Goal: Task Accomplishment & Management: Complete application form

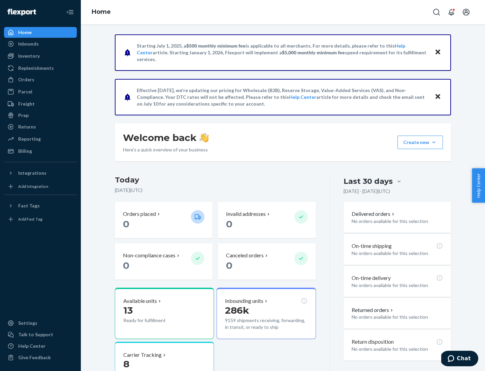
click at [434, 142] on button "Create new Create new inbound Create new order Create new product" at bounding box center [421, 142] width 46 height 13
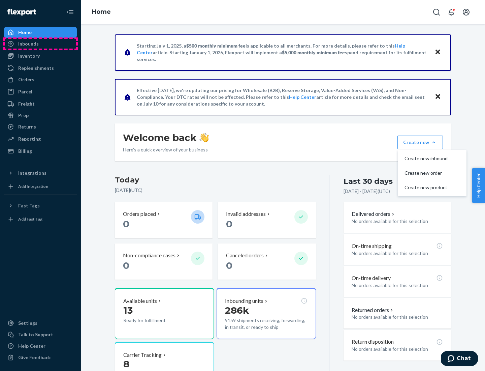
click at [40, 44] on div "Inbounds" at bounding box center [40, 43] width 71 height 9
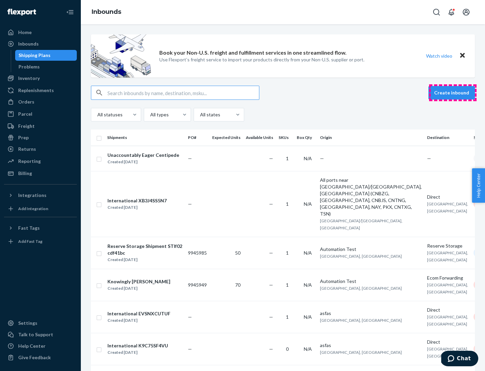
click at [453, 93] on button "Create inbound" at bounding box center [452, 92] width 47 height 13
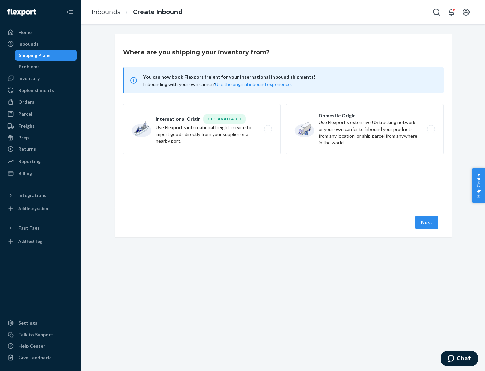
click at [365, 129] on label "Domestic Origin Use Flexport’s extensive US trucking network or your own carrie…" at bounding box center [365, 129] width 158 height 51
click at [431, 129] on input "Domestic Origin Use Flexport’s extensive US trucking network or your own carrie…" at bounding box center [433, 129] width 4 height 4
radio input "true"
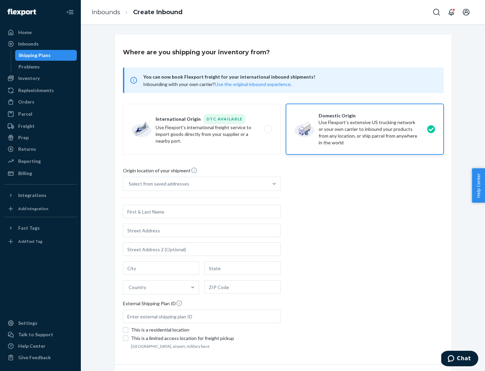
click at [157, 184] on div "Select from saved addresses" at bounding box center [159, 183] width 61 height 7
click at [129, 184] on input "Select from saved addresses" at bounding box center [129, 183] width 1 height 7
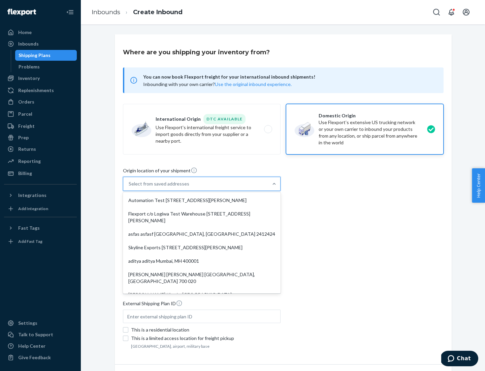
scroll to position [3, 0]
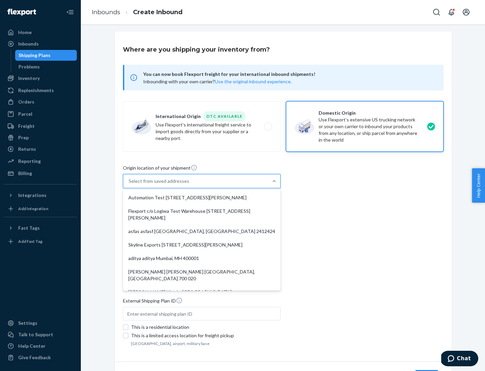
click at [202, 198] on div "Automation Test [STREET_ADDRESS][PERSON_NAME]" at bounding box center [201, 197] width 155 height 13
click at [129, 184] on input "option Automation Test [STREET_ADDRESS][PERSON_NAME]. 9 results available. Use …" at bounding box center [129, 181] width 1 height 7
type input "Automation Test"
type input "9th Floor"
type input "[GEOGRAPHIC_DATA]"
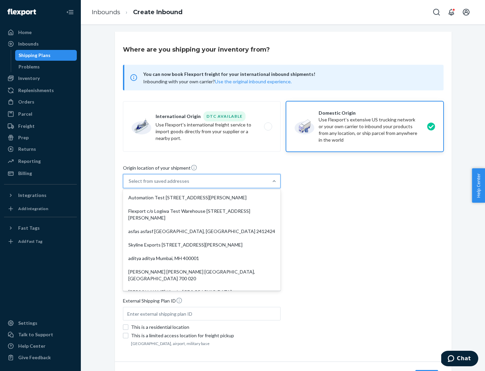
type input "CA"
type input "94104"
type input "[STREET_ADDRESS][PERSON_NAME]"
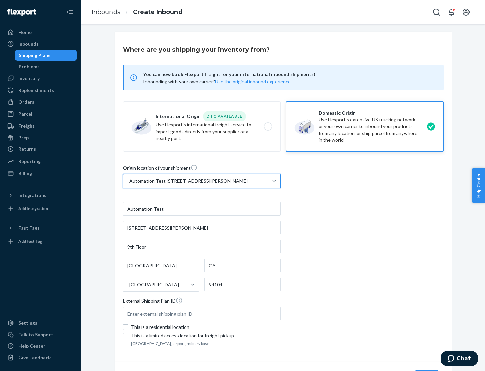
scroll to position [39, 0]
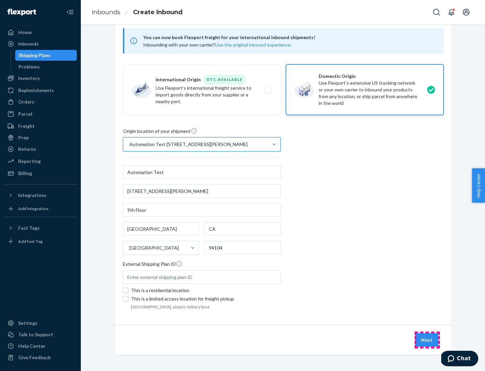
click at [427, 340] on button "Next" at bounding box center [427, 339] width 23 height 13
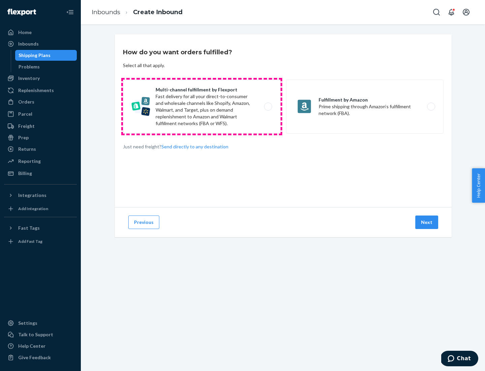
click at [202, 107] on label "Multi-channel fulfillment by Flexport Fast delivery for all your direct-to-cons…" at bounding box center [202, 107] width 158 height 54
click at [268, 107] on input "Multi-channel fulfillment by Flexport Fast delivery for all your direct-to-cons…" at bounding box center [270, 107] width 4 height 4
radio input "true"
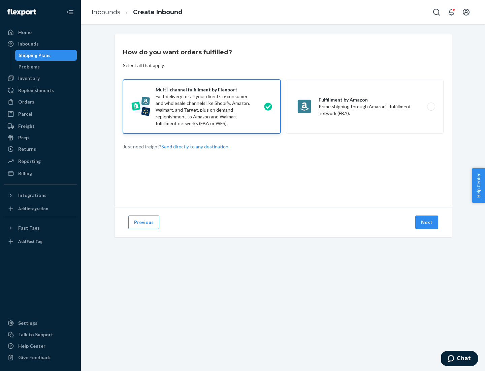
click at [427, 222] on button "Next" at bounding box center [427, 221] width 23 height 13
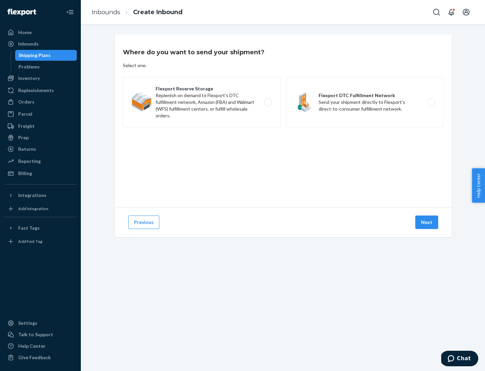
click at [365, 102] on label "Flexport DTC Fulfillment Network Send your shipment directly to Flexport's dire…" at bounding box center [365, 102] width 158 height 51
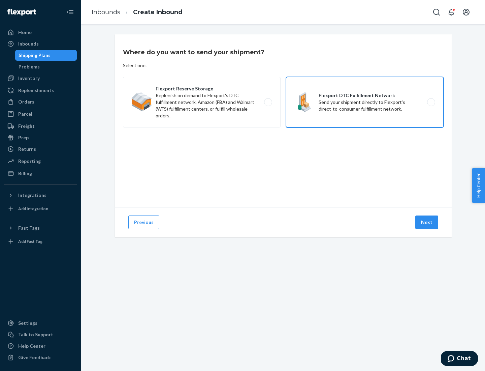
click at [431, 102] on input "Flexport DTC Fulfillment Network Send your shipment directly to Flexport's dire…" at bounding box center [433, 102] width 4 height 4
radio input "true"
click at [427, 222] on button "Next" at bounding box center [427, 221] width 23 height 13
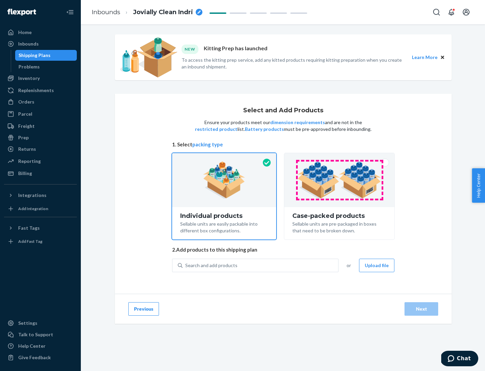
click at [340, 180] on img at bounding box center [340, 179] width 84 height 37
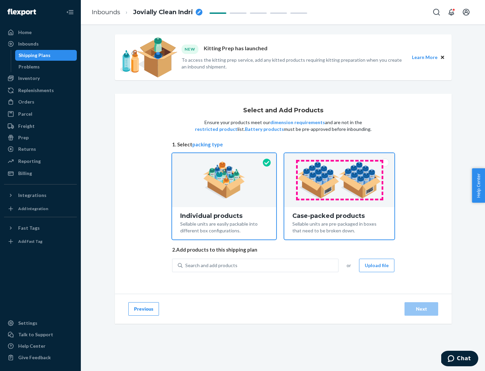
click at [340, 157] on input "Case-packed products Sellable units are pre-packaged in boxes that need to be b…" at bounding box center [339, 155] width 4 height 4
radio input "true"
radio input "false"
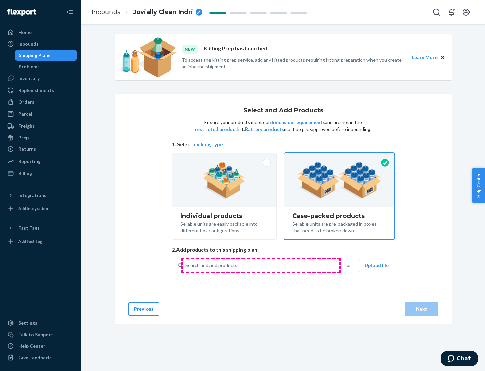
click at [261, 265] on div "Search and add products" at bounding box center [261, 265] width 156 height 12
click at [186, 265] on input "Search and add products" at bounding box center [185, 265] width 1 height 7
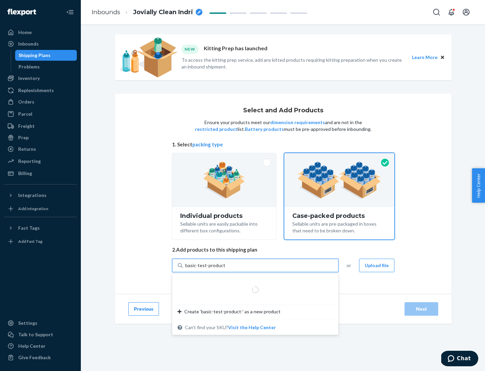
type input "basic-test-product-1"
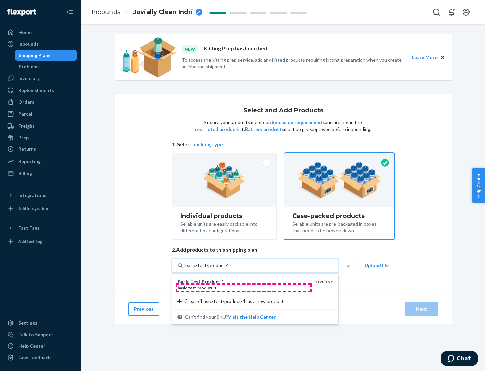
click at [244, 288] on div "basic - test - product - 1" at bounding box center [244, 288] width 132 height 6
click at [229, 269] on input "basic-test-product-1" at bounding box center [206, 265] width 43 height 7
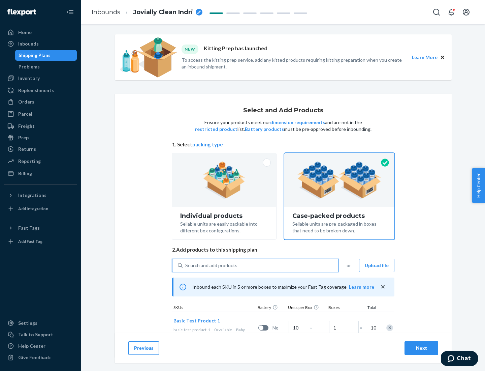
scroll to position [24, 0]
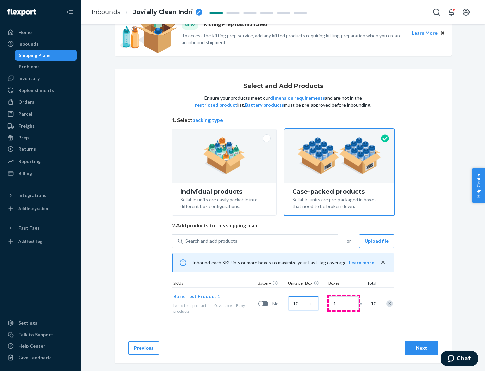
type input "10"
type input "7"
click at [422, 348] on div "Next" at bounding box center [422, 348] width 22 height 7
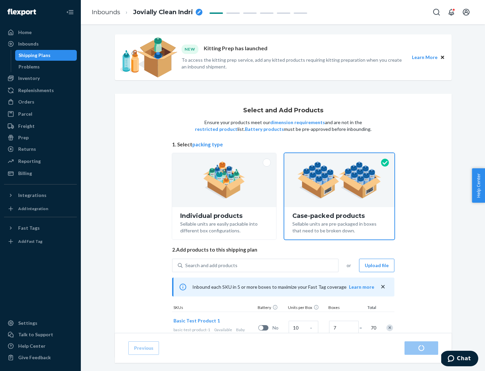
radio input "true"
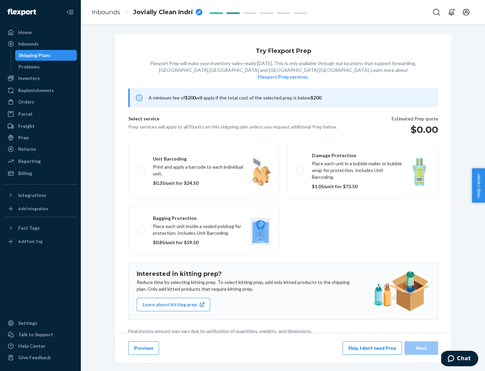
scroll to position [2, 0]
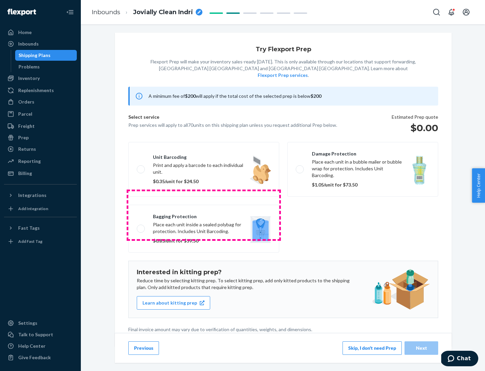
click at [204, 215] on label "Bagging protection Place each unit inside a sealed polybag for protection. Incl…" at bounding box center [203, 229] width 151 height 48
click at [141, 226] on input "Bagging protection Place each unit inside a sealed polybag for protection. Incl…" at bounding box center [139, 228] width 4 height 4
checkbox input "true"
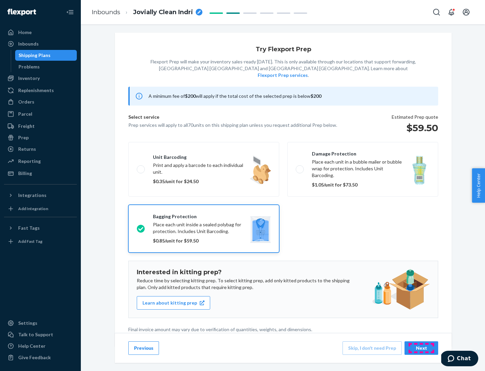
click at [422, 348] on div "Next" at bounding box center [422, 348] width 22 height 7
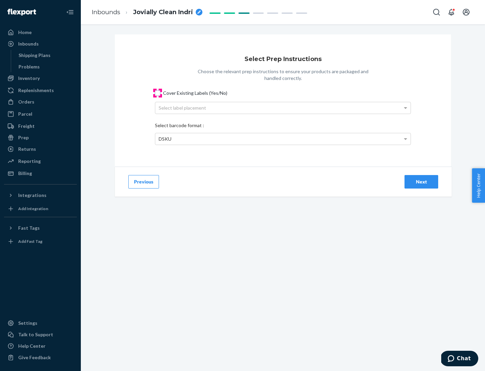
click at [158, 93] on input "Cover Existing Labels (Yes/No)" at bounding box center [157, 92] width 5 height 5
checkbox input "true"
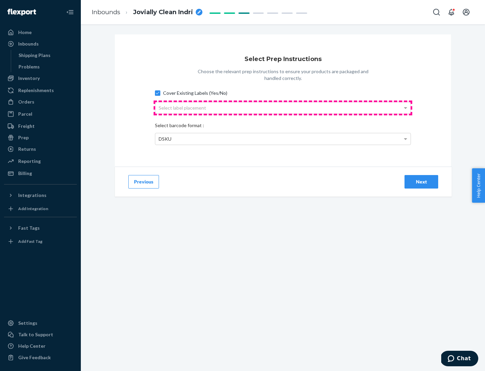
click at [283, 108] on div "Select label placement" at bounding box center [283, 107] width 256 height 11
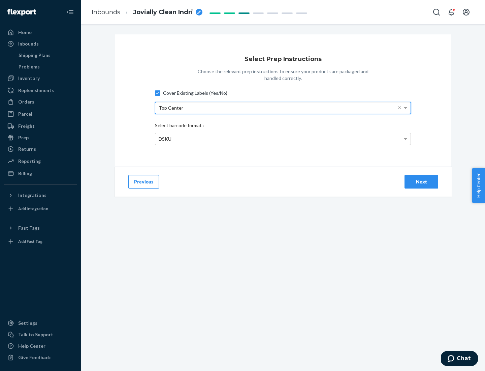
click at [283, 139] on div "DSKU" at bounding box center [283, 138] width 256 height 11
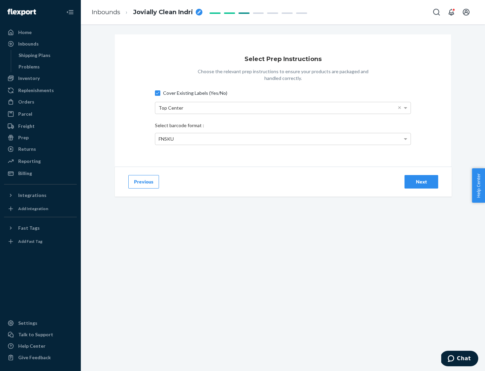
click at [422, 181] on div "Next" at bounding box center [422, 181] width 22 height 7
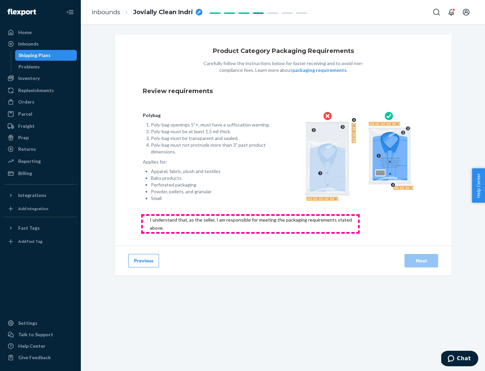
click at [250, 224] on input "checkbox" at bounding box center [255, 224] width 224 height 16
checkbox input "true"
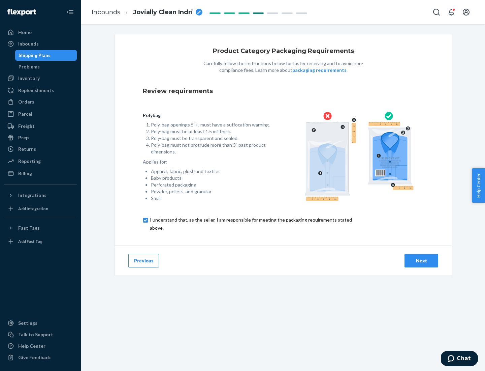
click at [422, 260] on div "Next" at bounding box center [422, 260] width 22 height 7
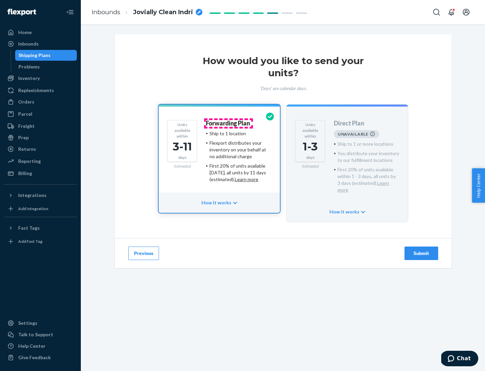
click at [229, 123] on h4 "Forwarding Plan" at bounding box center [228, 123] width 44 height 7
click at [422, 250] on div "Submit" at bounding box center [422, 253] width 22 height 7
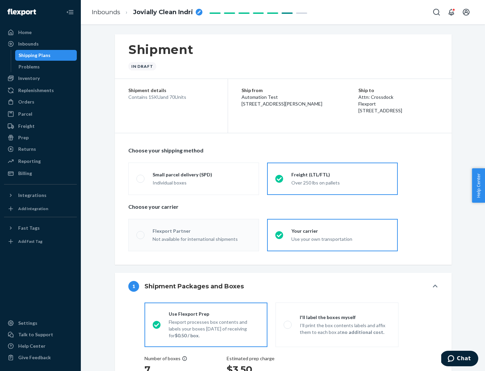
radio input "true"
radio input "false"
radio input "true"
radio input "false"
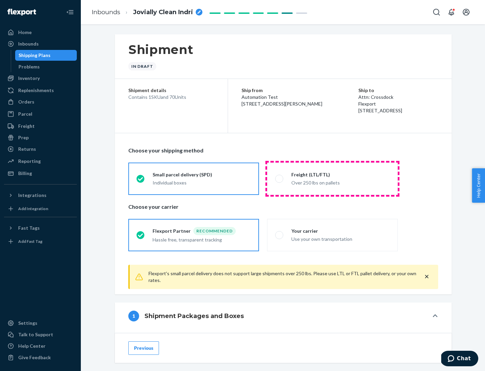
click at [333, 178] on div "Over 250 lbs on pallets" at bounding box center [341, 182] width 98 height 8
click at [280, 178] on input "Freight (LTL/FTL) Over 250 lbs on pallets" at bounding box center [277, 178] width 4 height 4
radio input "true"
radio input "false"
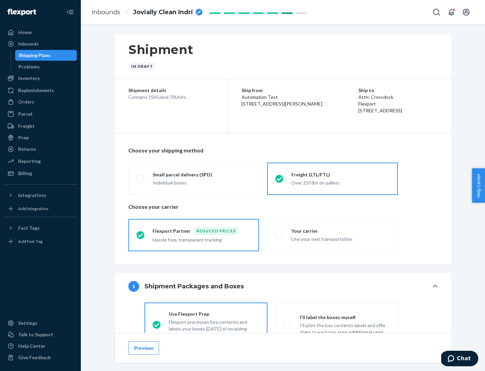
scroll to position [37, 0]
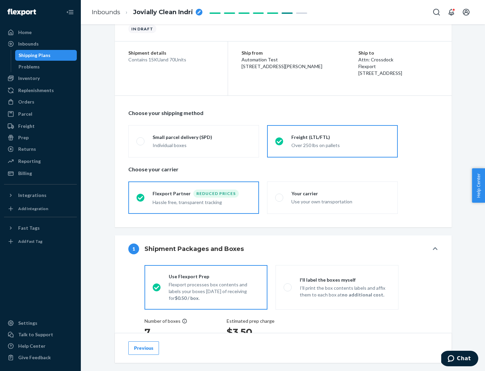
click at [194, 198] on div "Hassle free, transparent tracking" at bounding box center [202, 202] width 98 height 8
click at [141, 197] on input "Flexport Partner Reduced prices Hassle free, transparent tracking" at bounding box center [139, 197] width 4 height 4
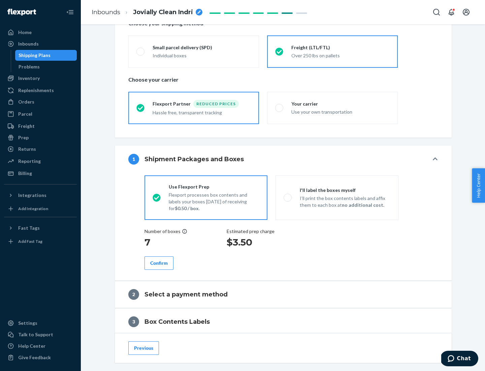
click at [337, 197] on p "I’ll print the box contents labels and affix them to each box at no additional …" at bounding box center [345, 201] width 91 height 13
click at [288, 197] on input "I'll label the boxes myself I’ll print the box contents labels and affix them t…" at bounding box center [286, 197] width 4 height 4
radio input "true"
radio input "false"
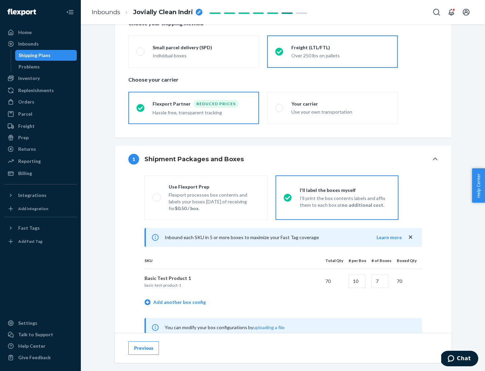
scroll to position [211, 0]
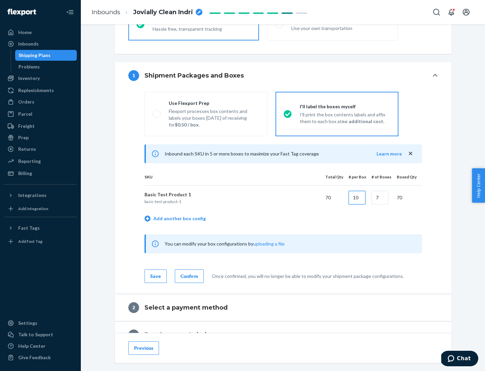
type input "10"
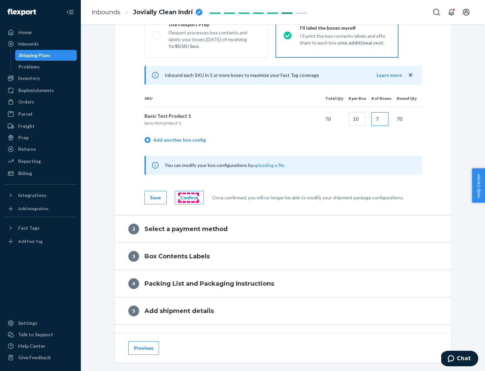
type input "7"
click at [188, 197] on div "Confirm" at bounding box center [190, 197] width 18 height 7
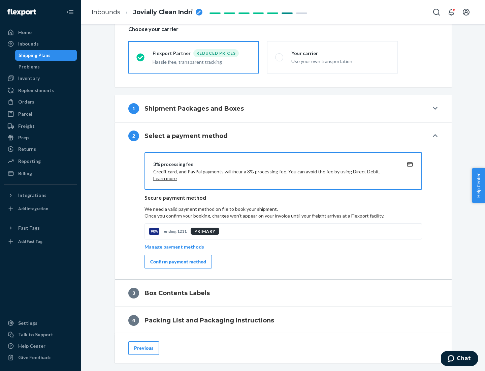
scroll to position [242, 0]
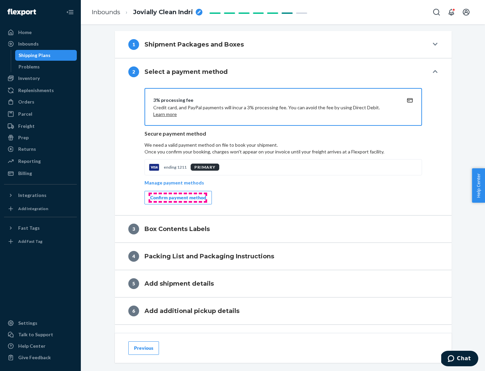
click at [178, 198] on div "Confirm payment method" at bounding box center [178, 197] width 56 height 7
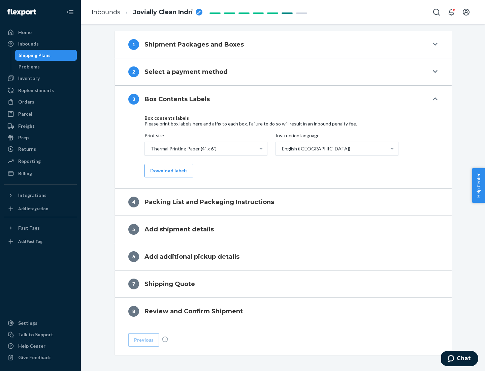
scroll to position [215, 0]
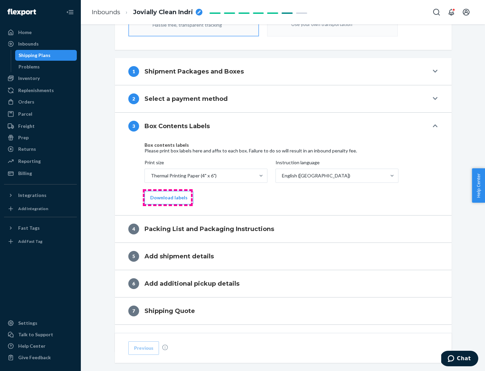
click at [168, 198] on button "Download labels" at bounding box center [169, 197] width 49 height 13
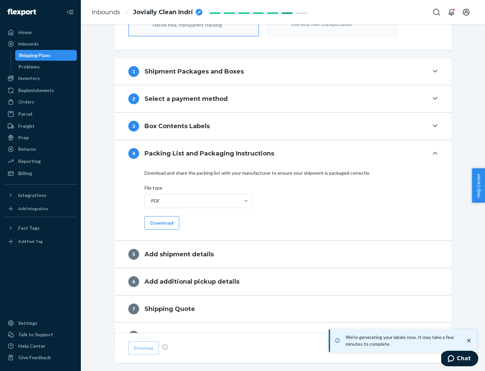
scroll to position [240, 0]
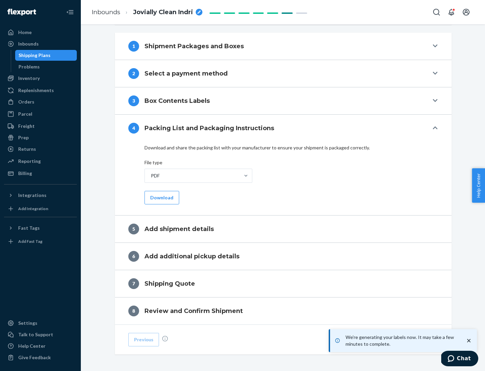
click at [161, 197] on button "Download" at bounding box center [162, 197] width 35 height 13
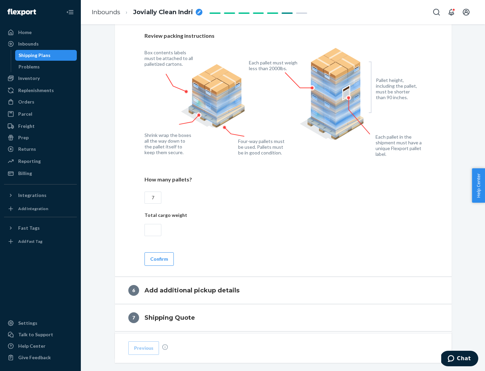
scroll to position [465, 0]
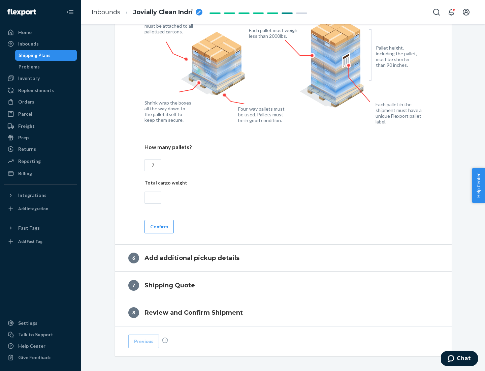
type input "7"
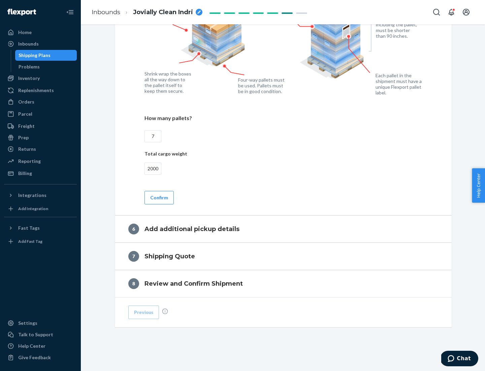
type input "2000"
click at [159, 197] on button "Confirm" at bounding box center [159, 197] width 29 height 13
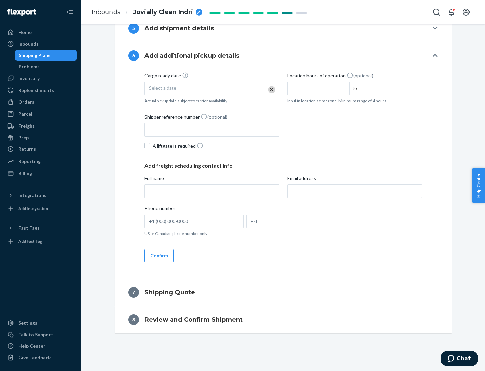
scroll to position [258, 0]
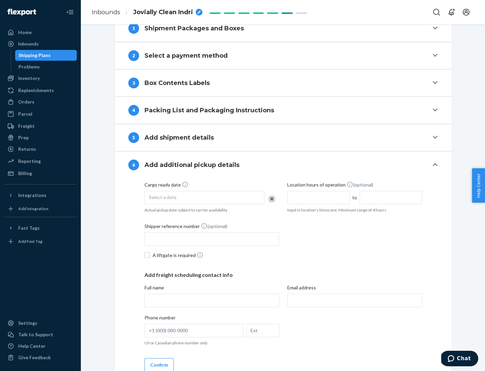
click at [205, 197] on div "Select a date" at bounding box center [205, 197] width 120 height 13
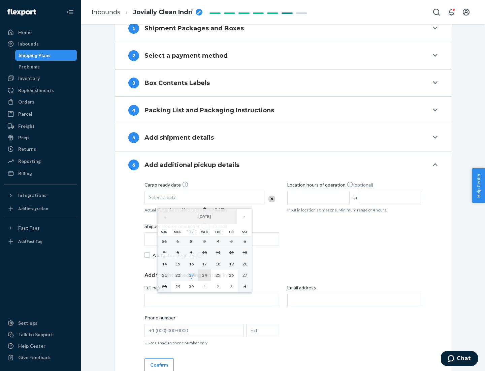
click at [205, 275] on abbr "24" at bounding box center [204, 274] width 5 height 5
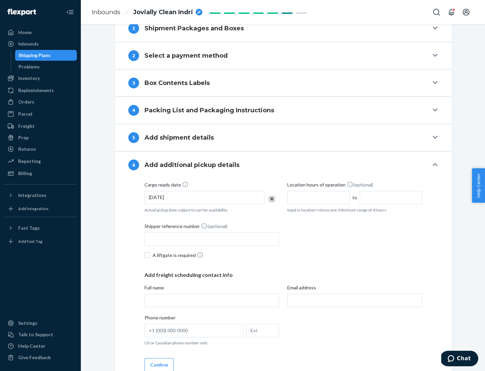
scroll to position [361, 0]
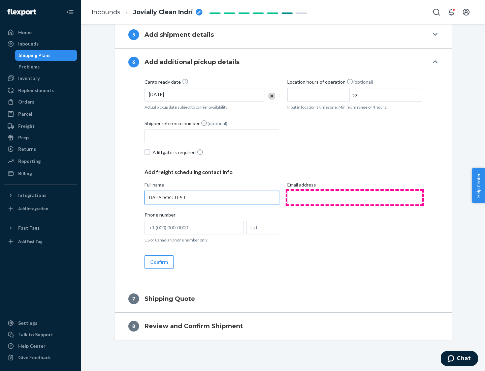
type input "DATADOG TEST"
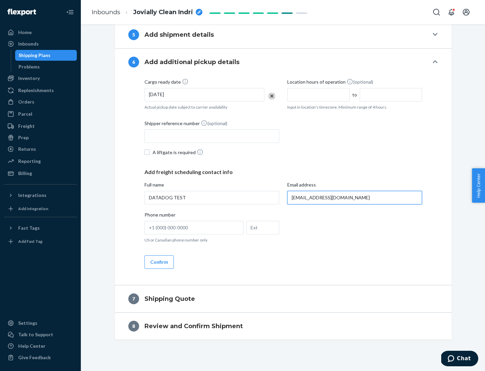
scroll to position [367, 0]
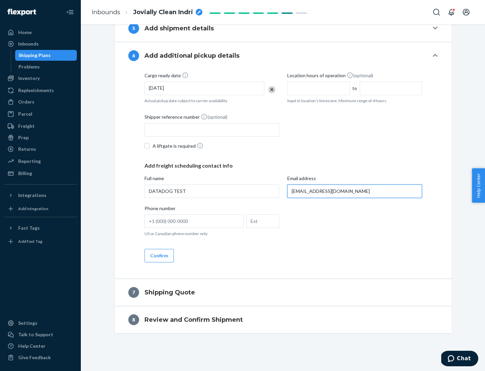
type input "[EMAIL_ADDRESS][DOMAIN_NAME]"
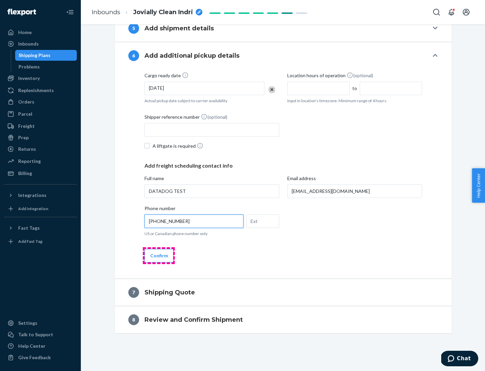
type input "[PHONE_NUMBER]"
click at [159, 255] on button "Confirm" at bounding box center [159, 255] width 29 height 13
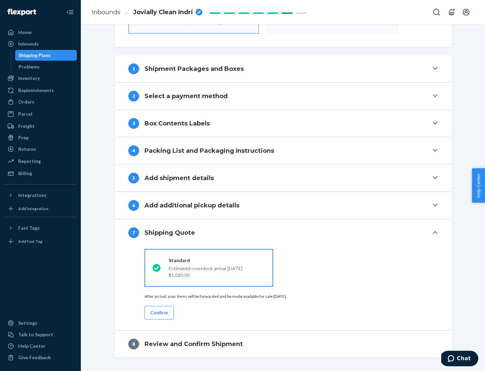
scroll to position [242, 0]
